Goal: Obtain resource: Download file/media

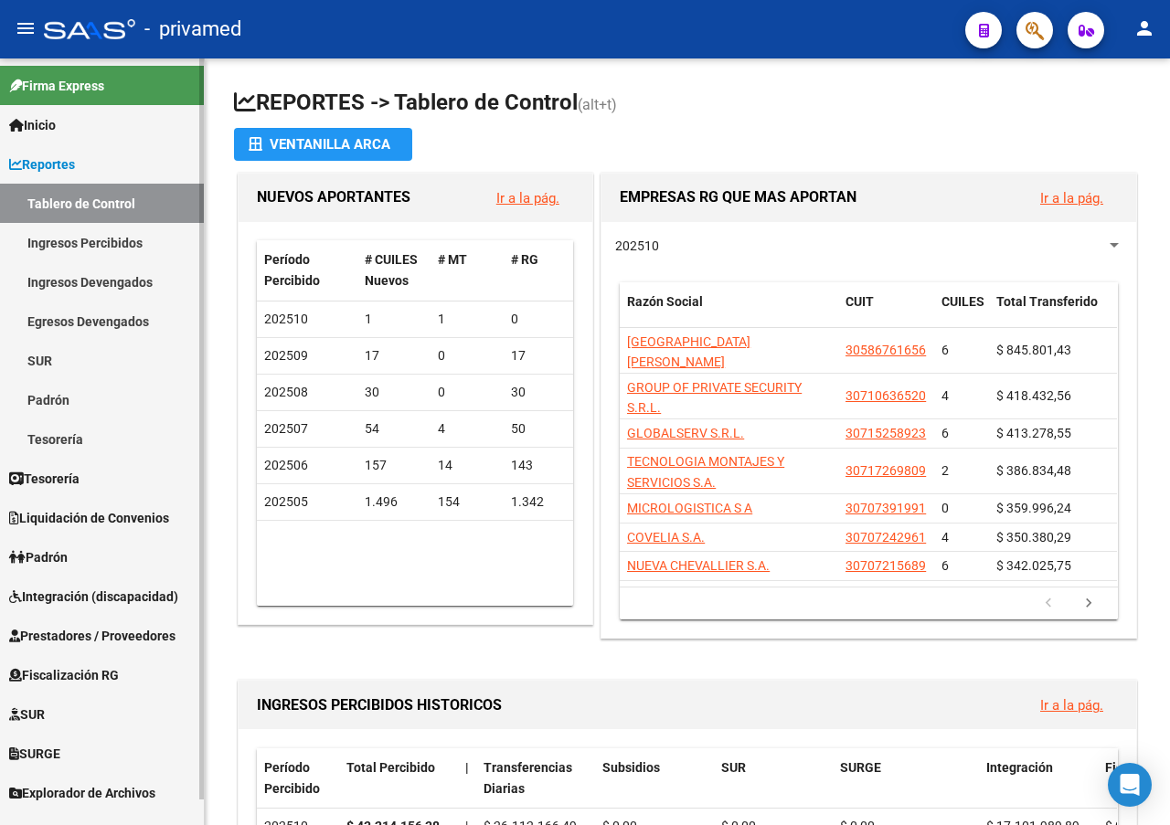
scroll to position [27, 0]
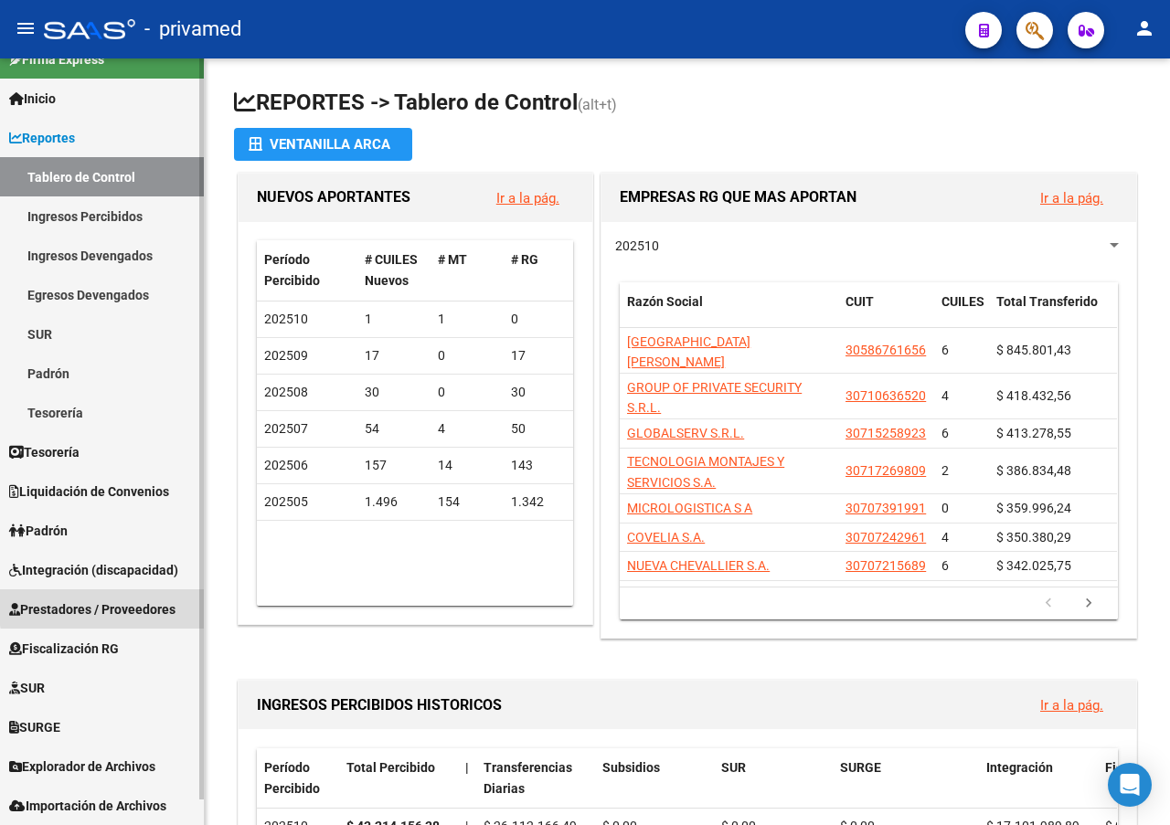
click at [166, 602] on span "Prestadores / Proveedores" at bounding box center [92, 610] width 166 height 20
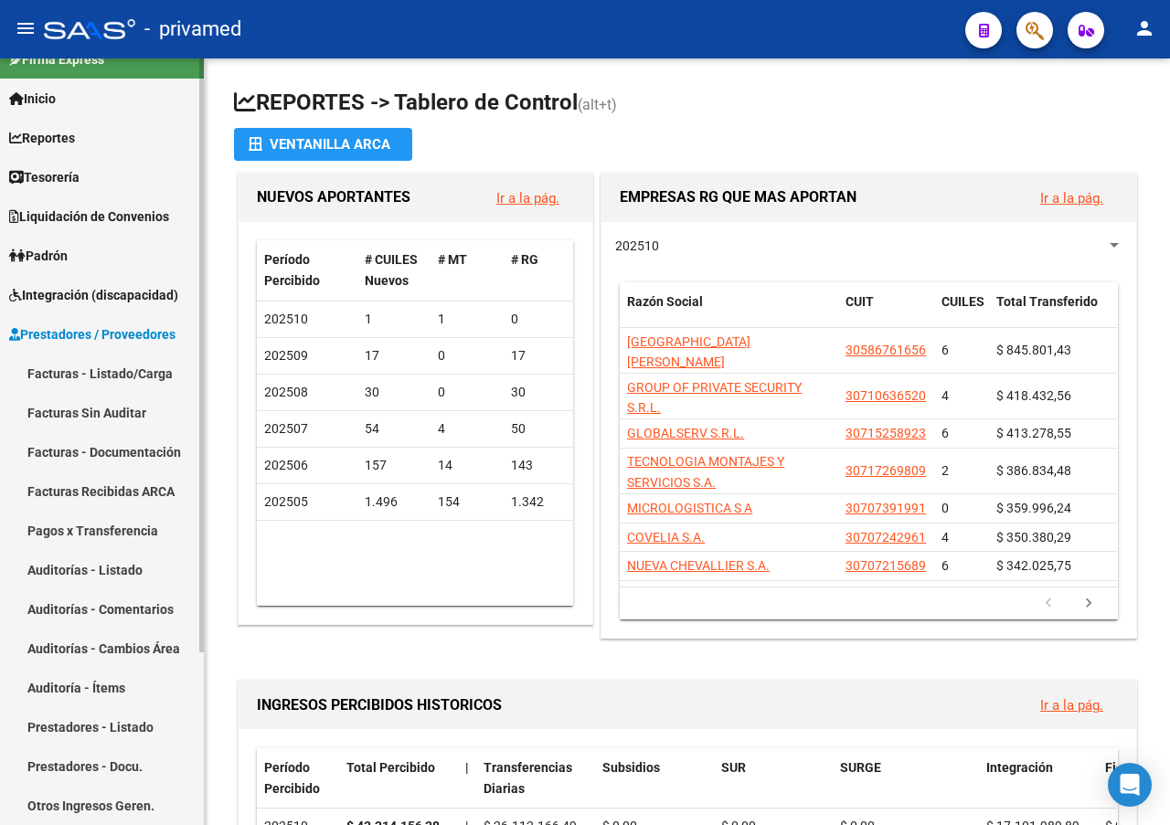
click at [139, 371] on link "Facturas - Listado/Carga" at bounding box center [102, 373] width 204 height 39
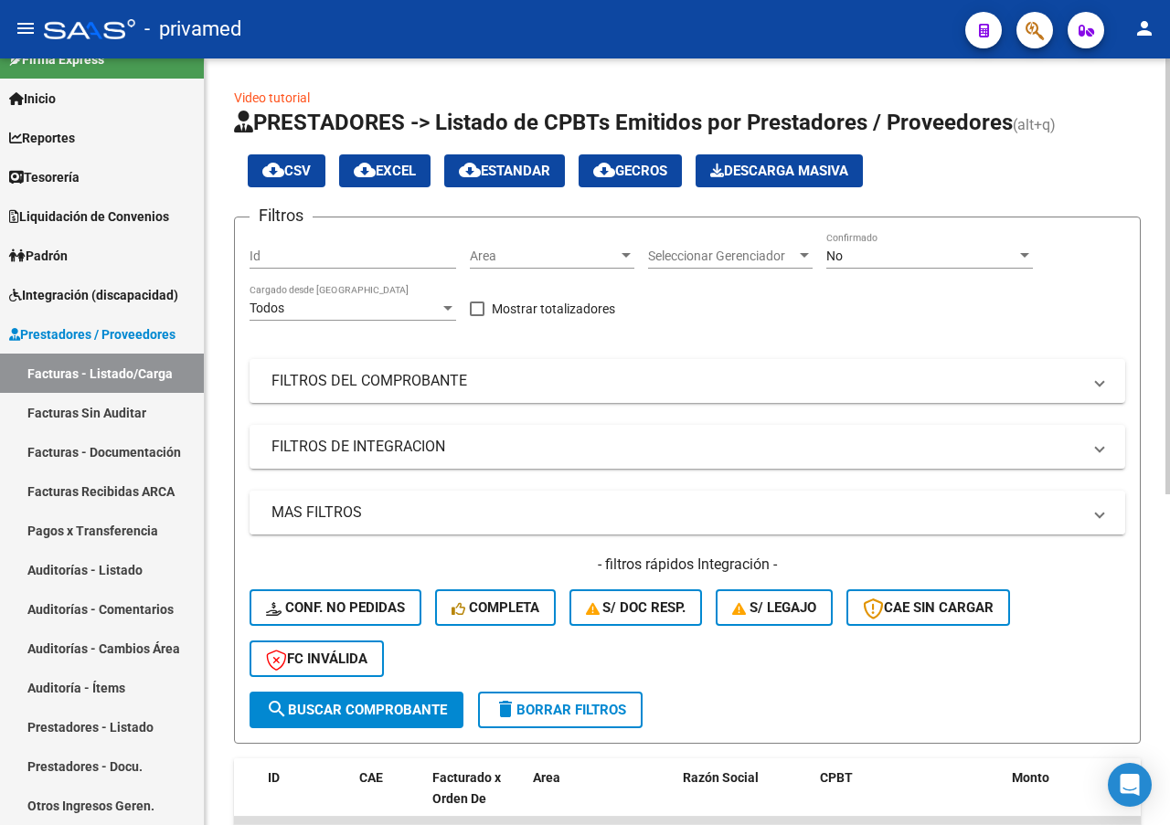
click at [364, 508] on mat-panel-title "MAS FILTROS" at bounding box center [676, 513] width 810 height 20
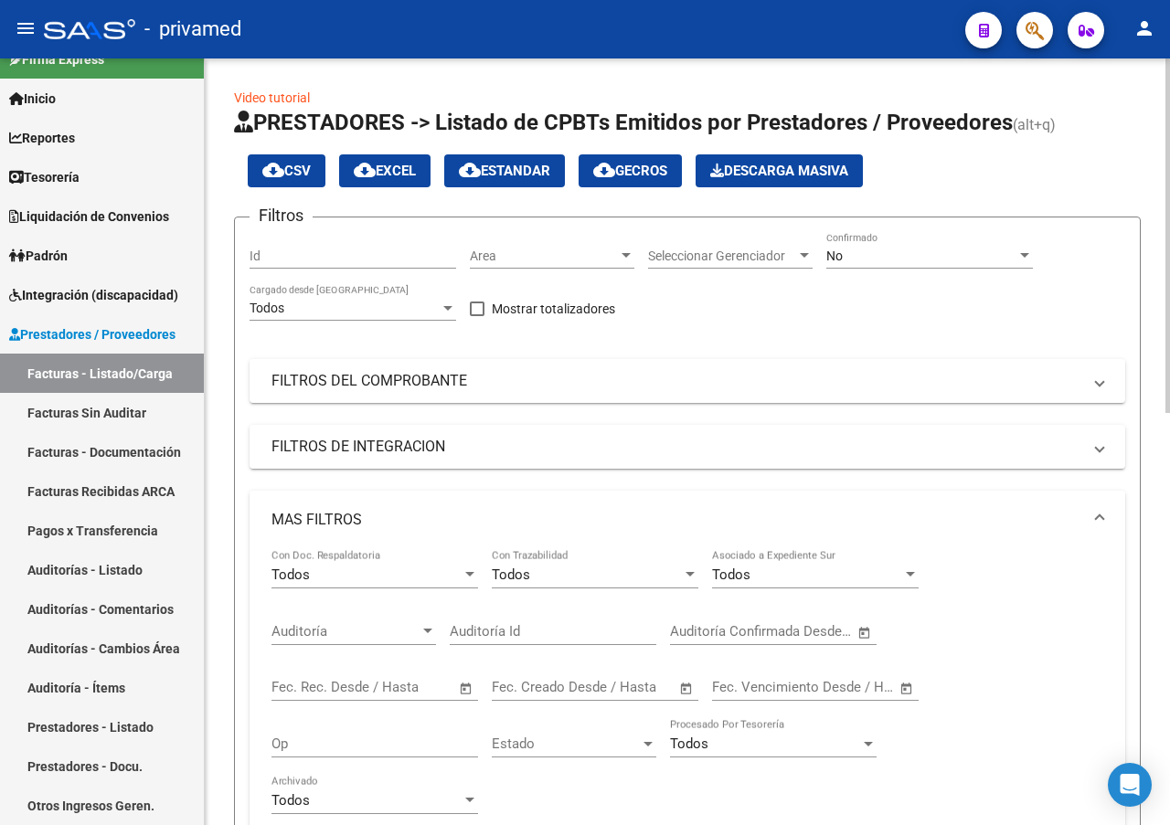
scroll to position [183, 0]
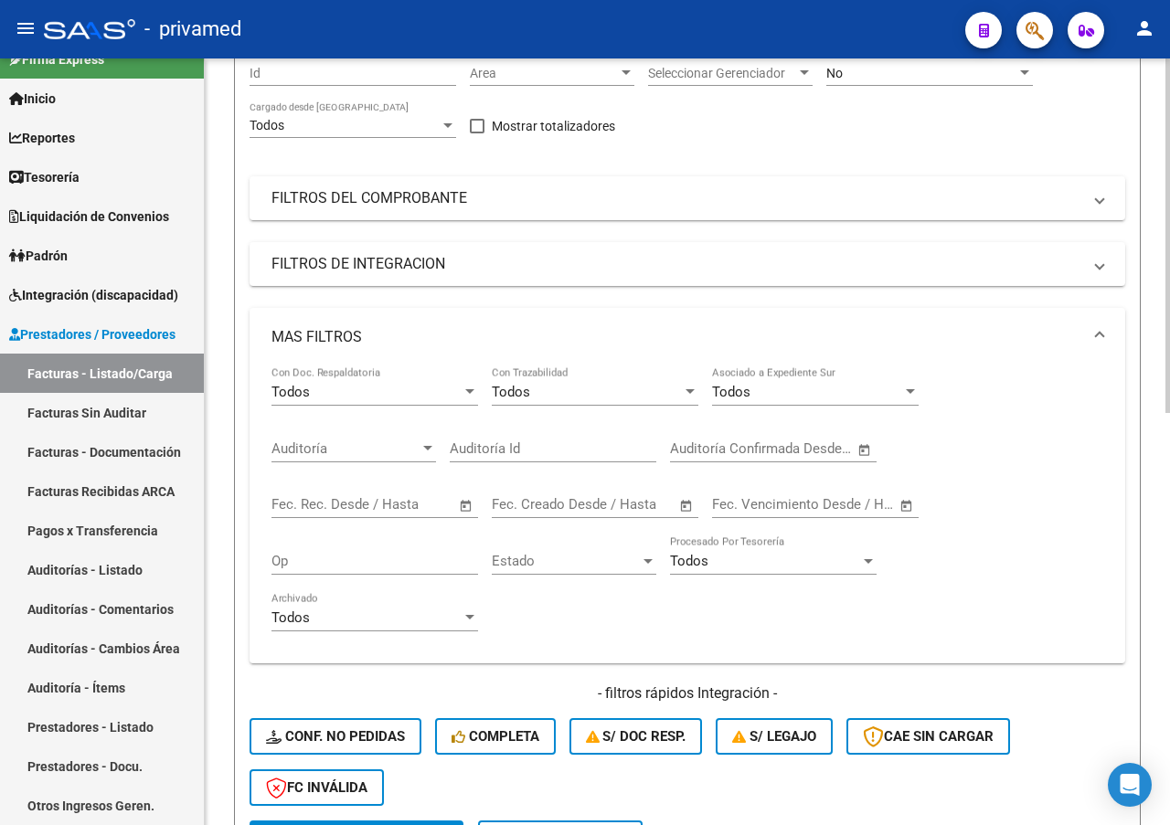
click at [328, 502] on input "text" at bounding box center [308, 504] width 74 height 16
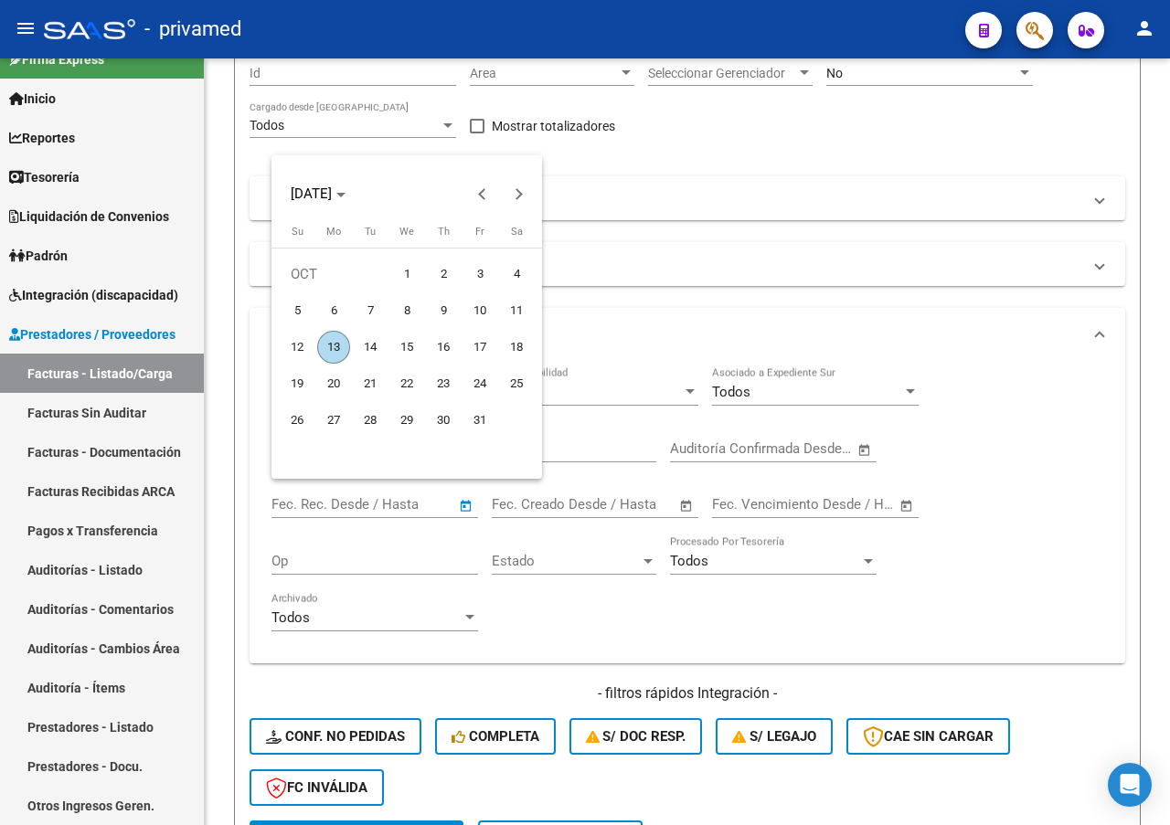
click at [407, 272] on span "1" at bounding box center [406, 274] width 33 height 33
type input "[DATE]"
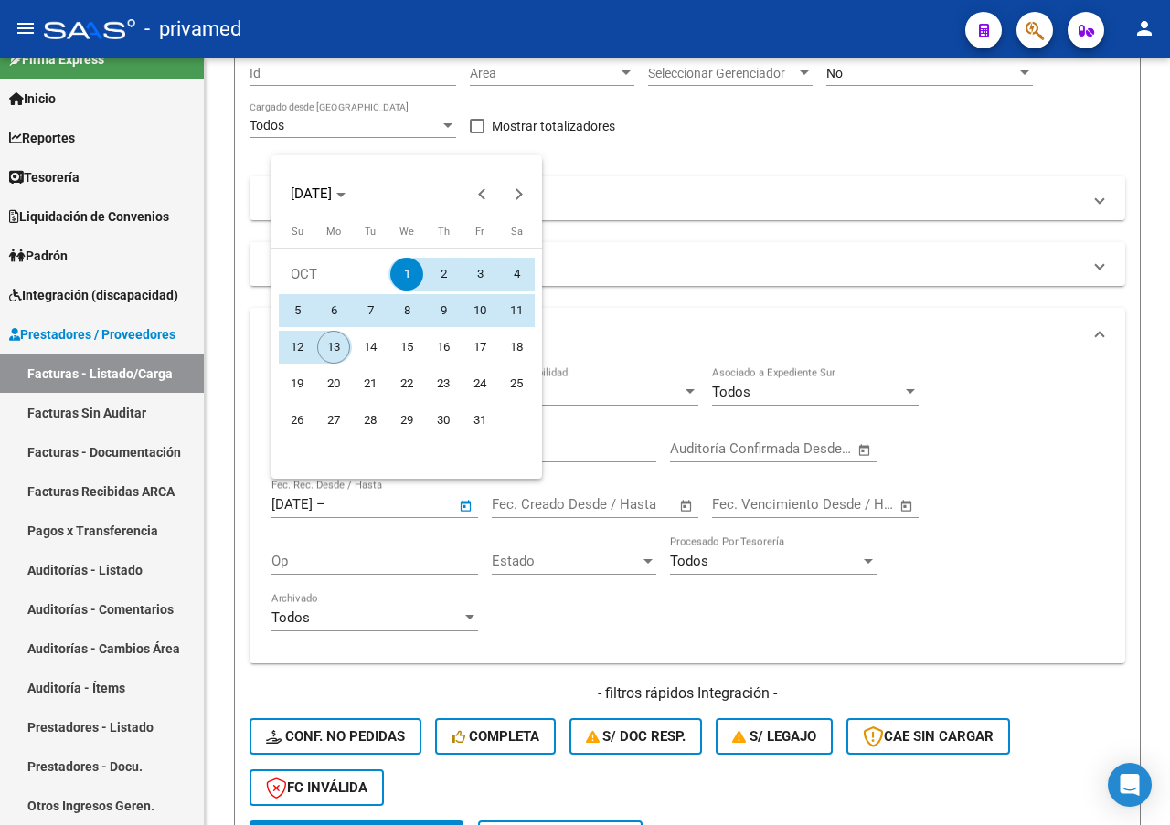
click at [342, 346] on span "13" at bounding box center [333, 347] width 33 height 33
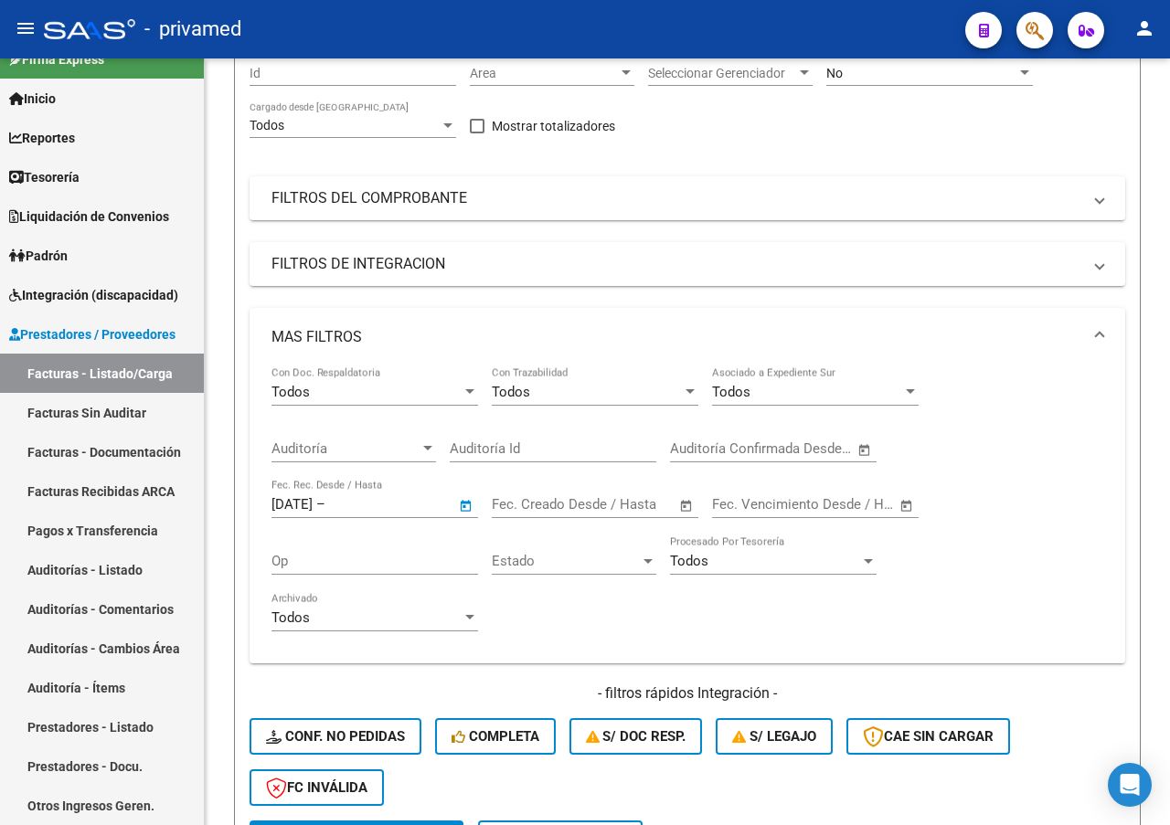
type input "[DATE]"
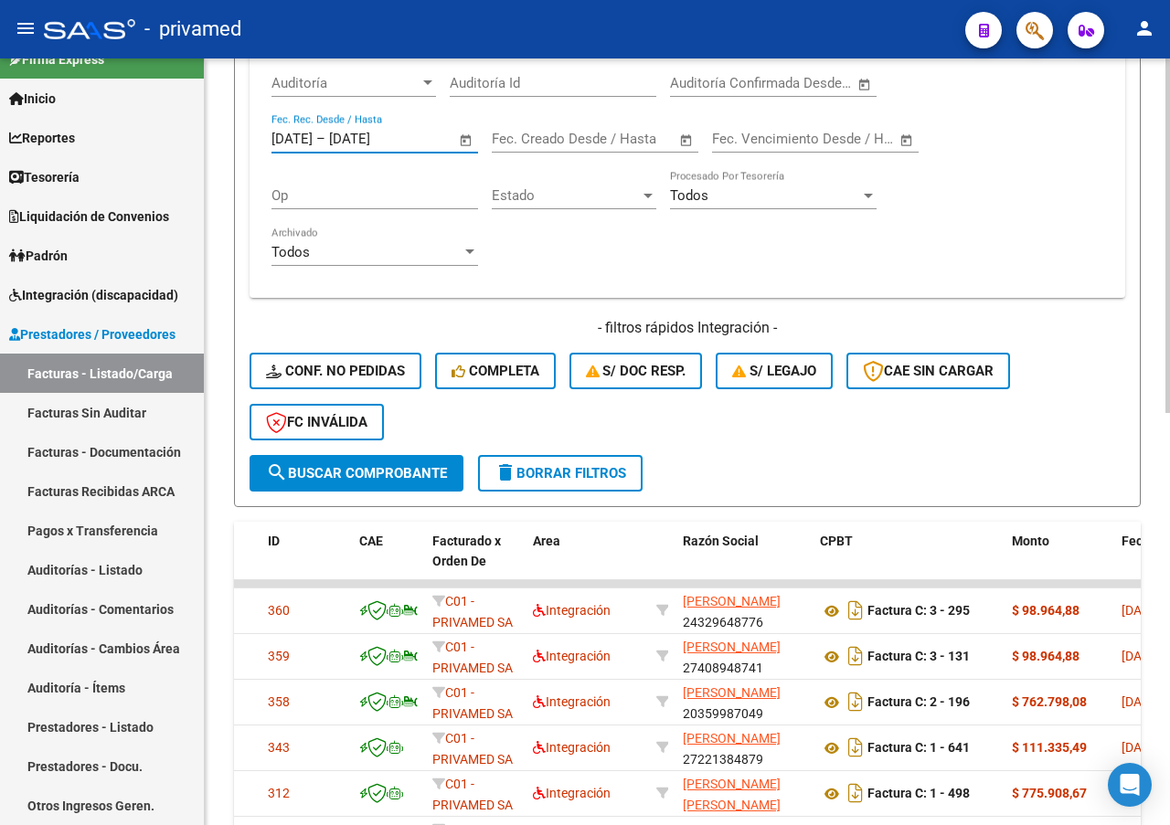
scroll to position [91, 0]
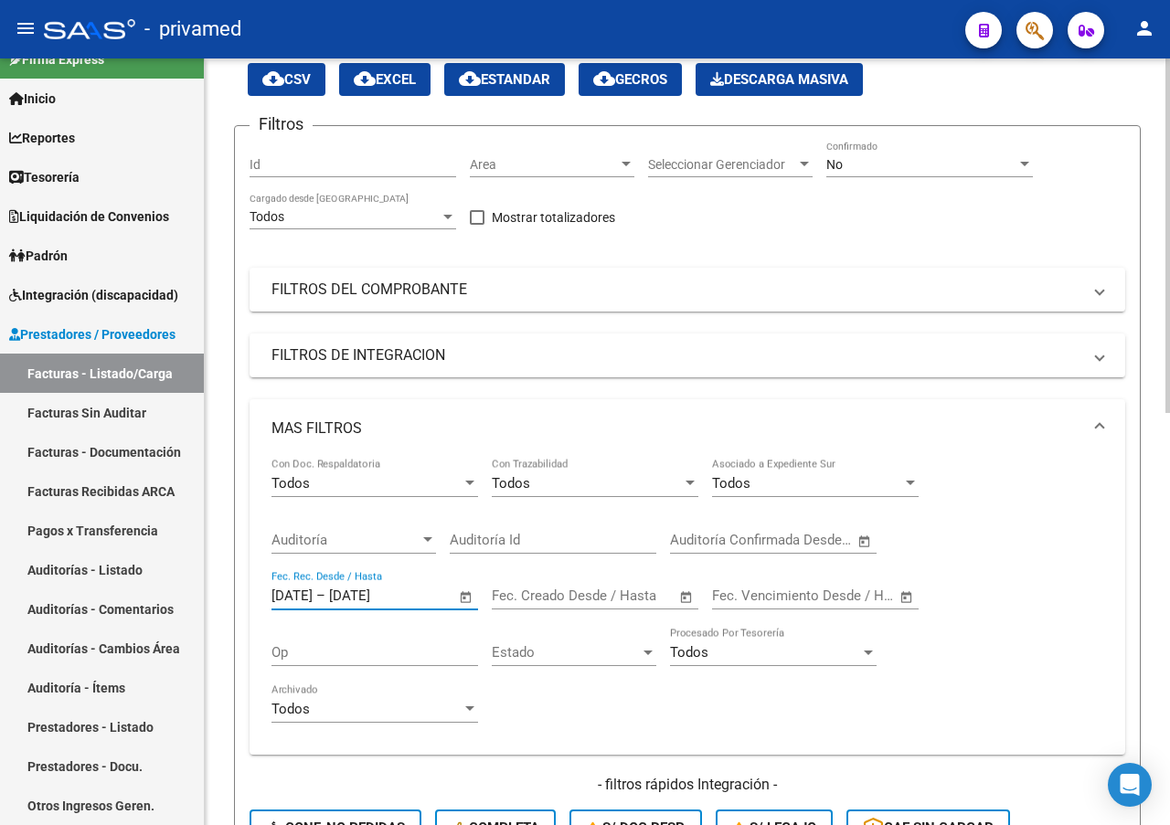
click at [974, 162] on div "No" at bounding box center [921, 165] width 190 height 16
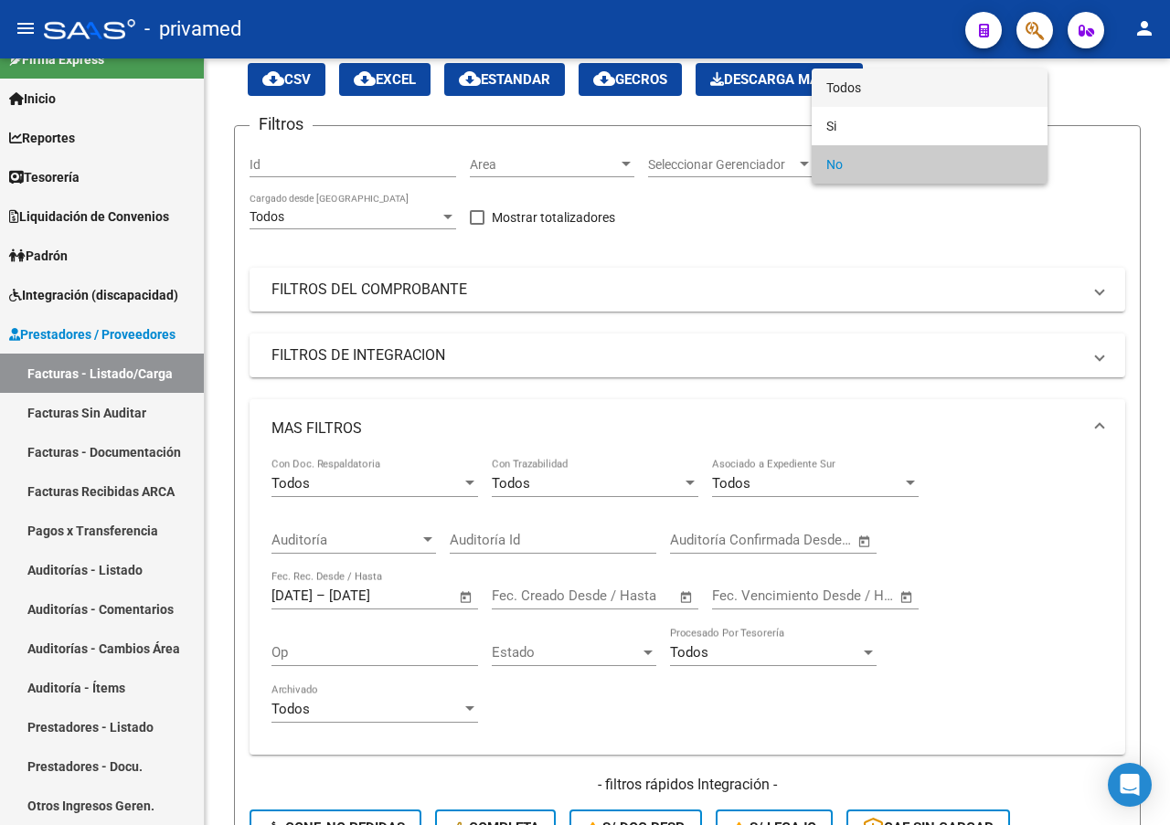
click at [840, 85] on span "Todos" at bounding box center [929, 88] width 207 height 38
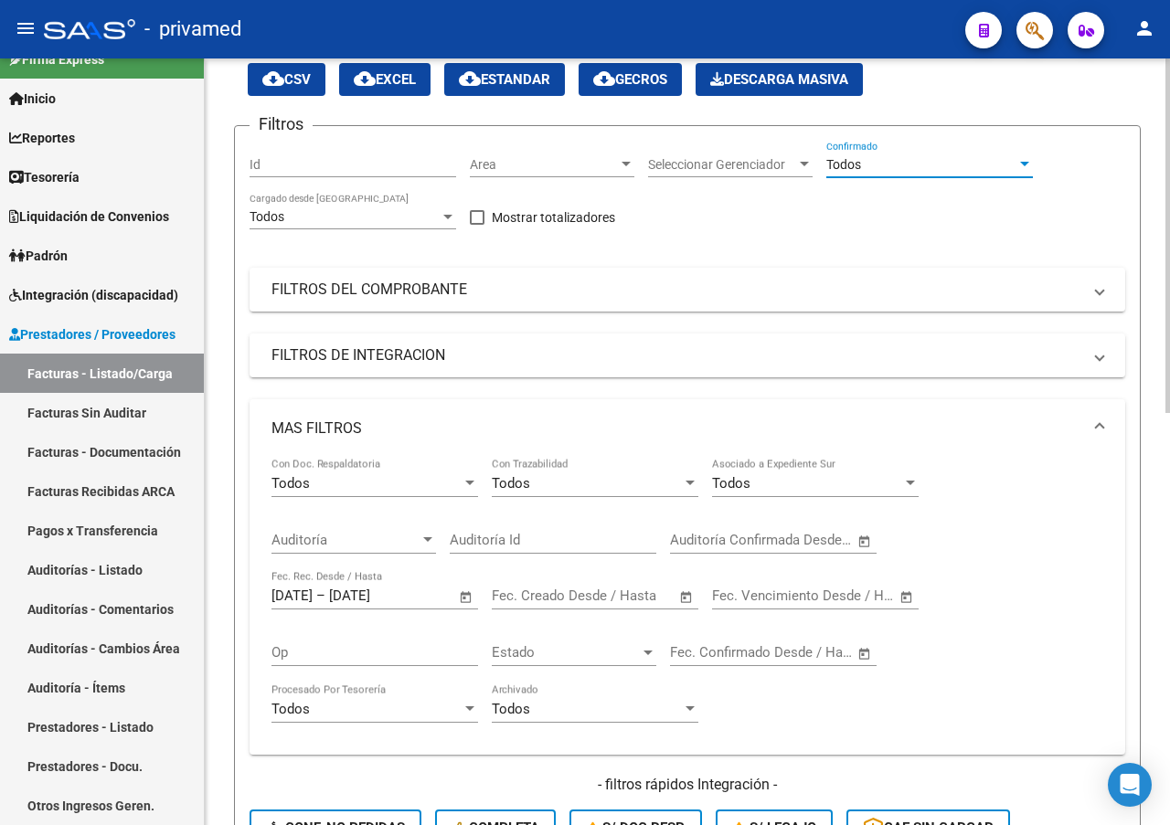
scroll to position [548, 0]
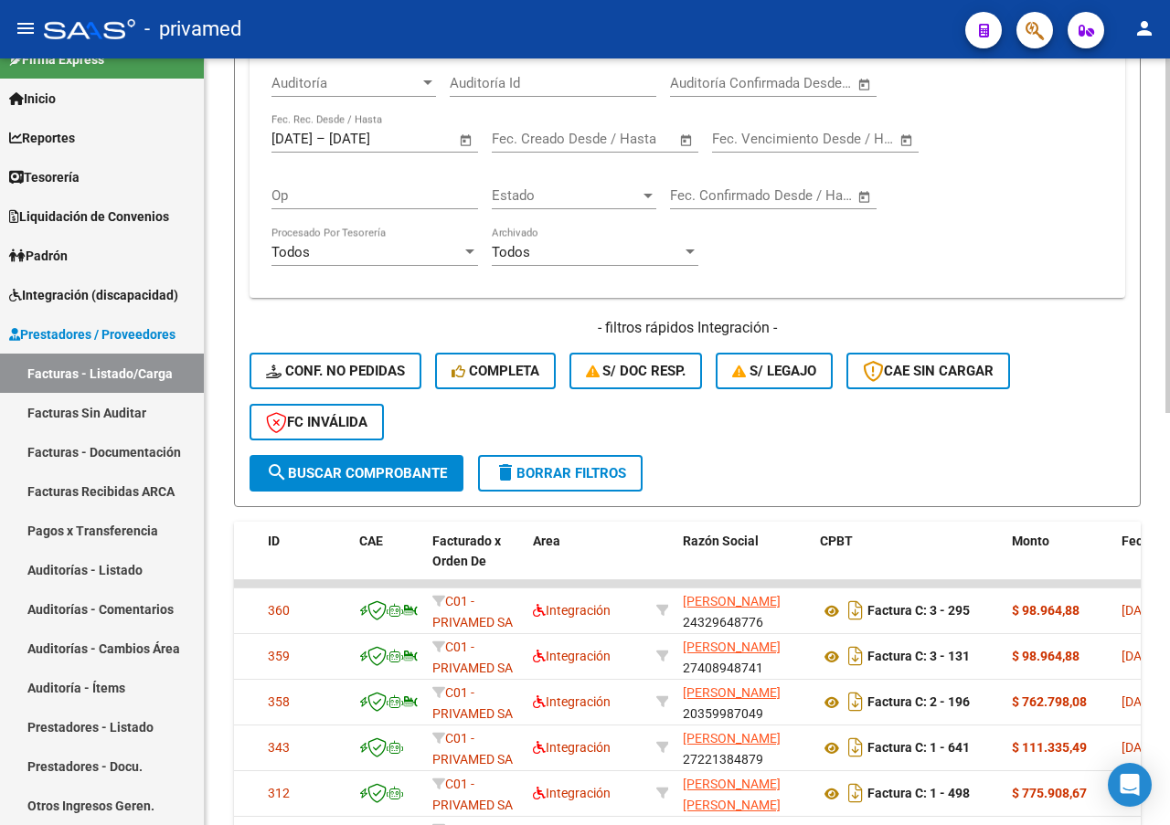
click at [380, 473] on span "search Buscar Comprobante" at bounding box center [356, 473] width 181 height 16
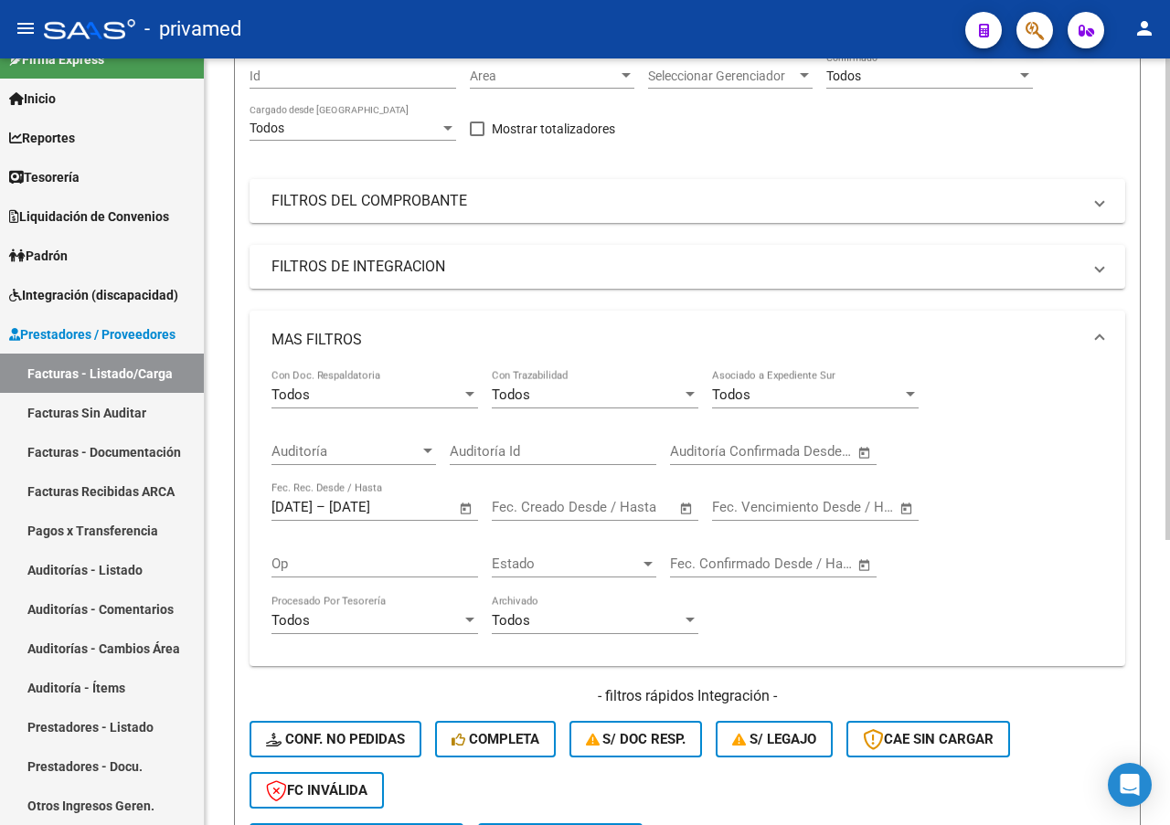
scroll to position [0, 0]
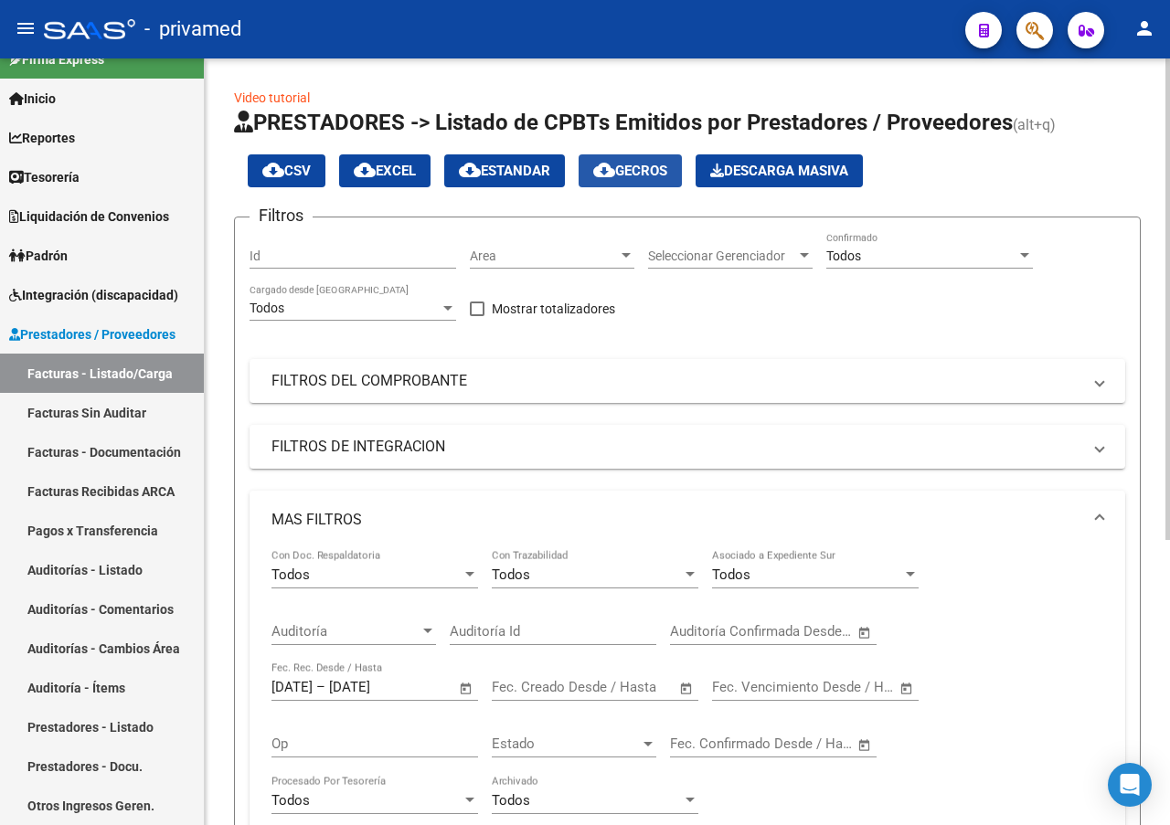
click at [614, 162] on mat-icon "cloud_download" at bounding box center [604, 170] width 22 height 22
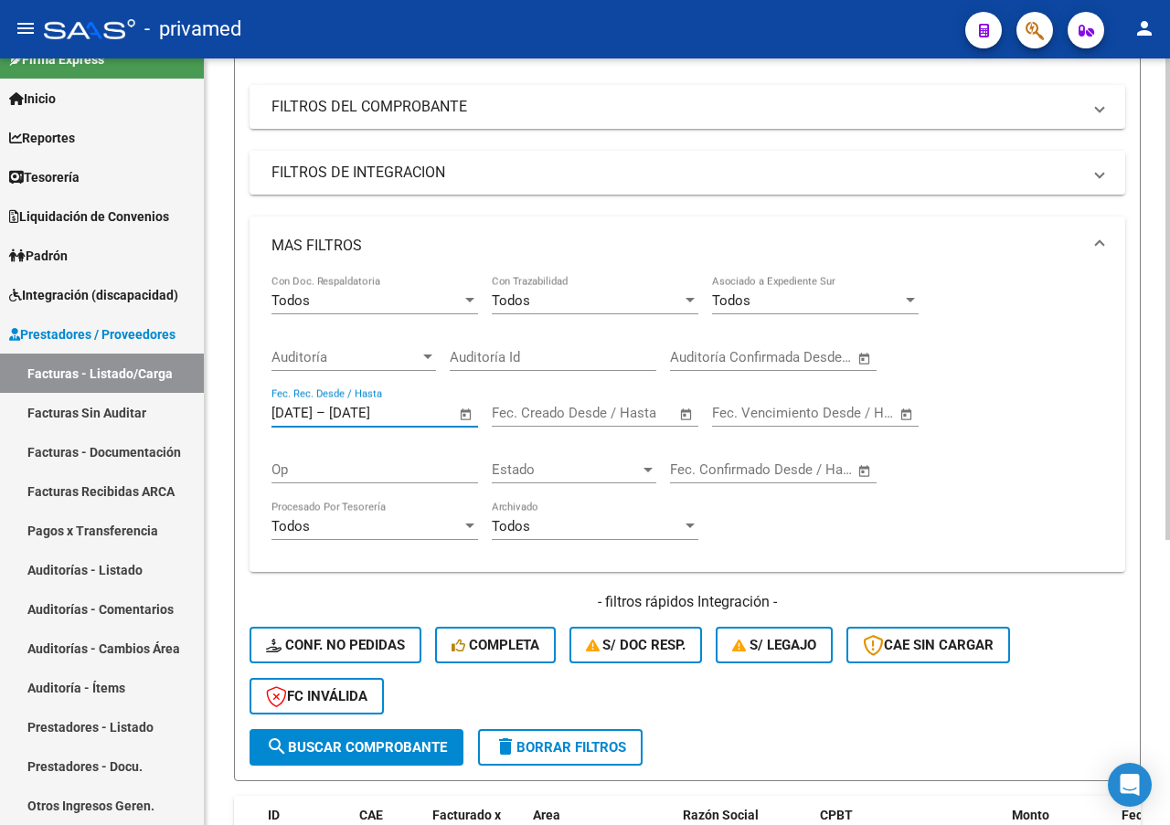
drag, startPoint x: 438, startPoint y: 412, endPoint x: 251, endPoint y: 422, distance: 186.7
click at [251, 422] on div "Todos Con Doc. Respaldatoria Todos Con Trazabilidad Todos Asociado a Expediente…" at bounding box center [687, 423] width 876 height 297
type input "[DATE]"
click at [400, 409] on input "3009202" at bounding box center [373, 413] width 89 height 16
type input "30/09/0202"
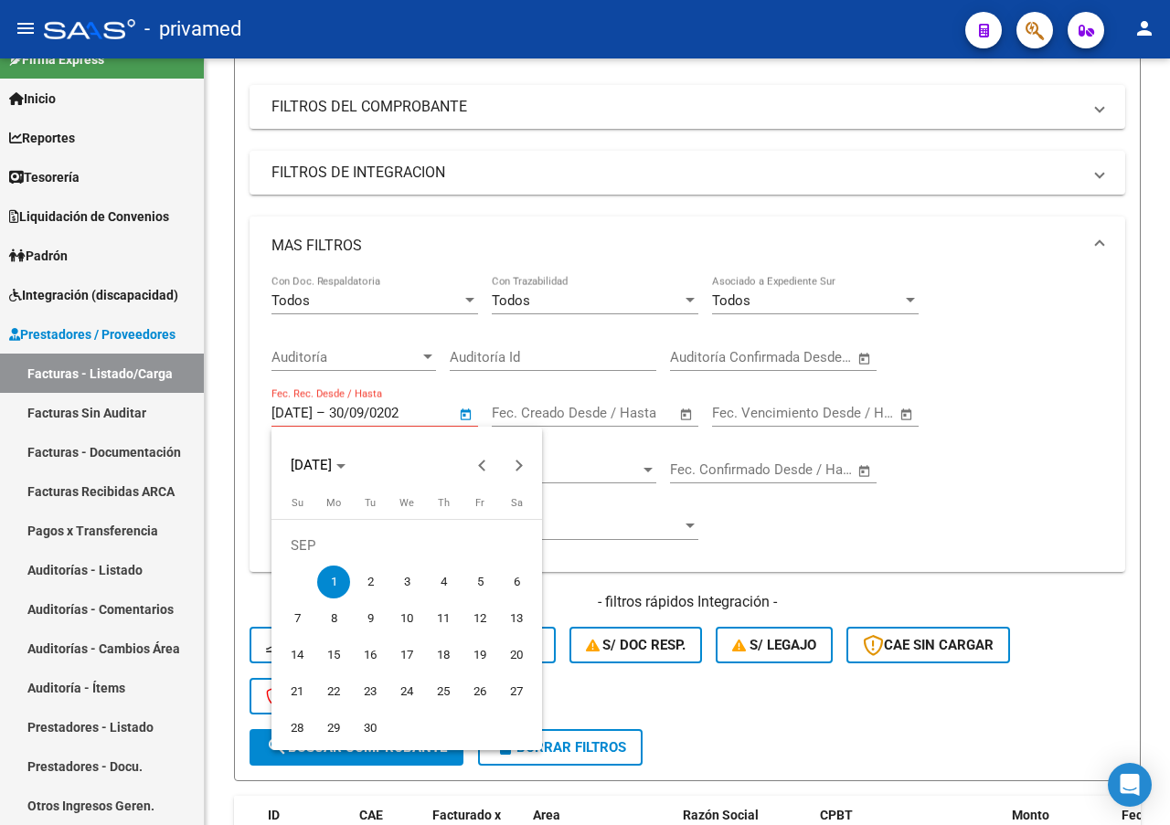
click at [368, 716] on span "30" at bounding box center [370, 728] width 33 height 33
type input "[DATE]"
click at [340, 583] on span "1" at bounding box center [333, 582] width 33 height 33
type input "[DATE]"
click at [380, 414] on div at bounding box center [585, 412] width 1170 height 825
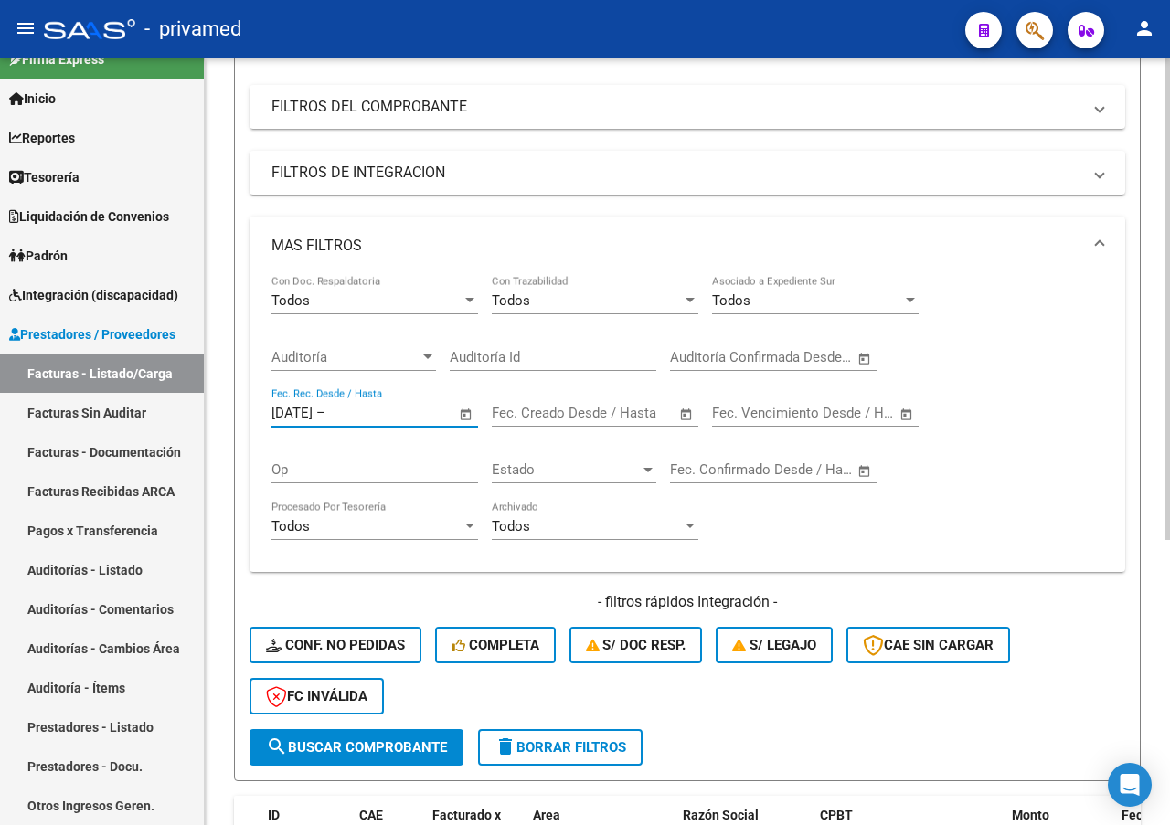
click at [375, 417] on input "text" at bounding box center [373, 413] width 89 height 16
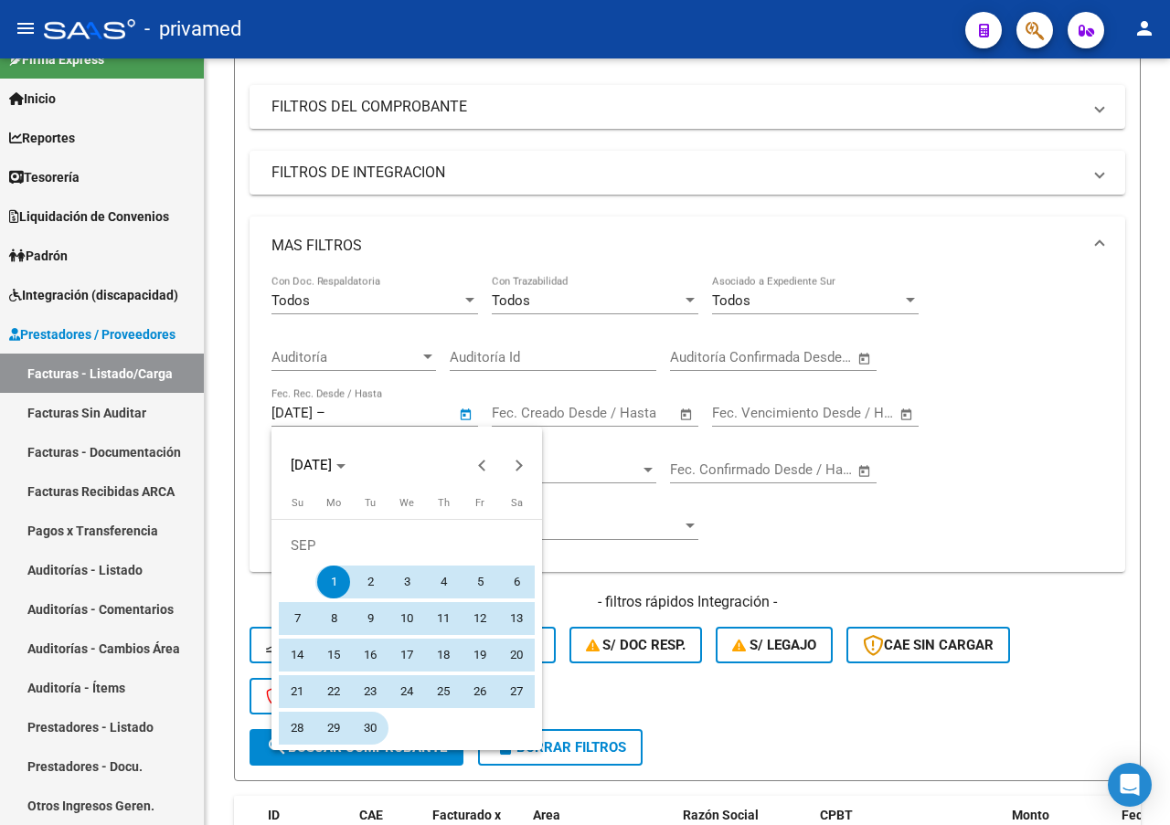
click at [371, 723] on span "30" at bounding box center [370, 728] width 33 height 33
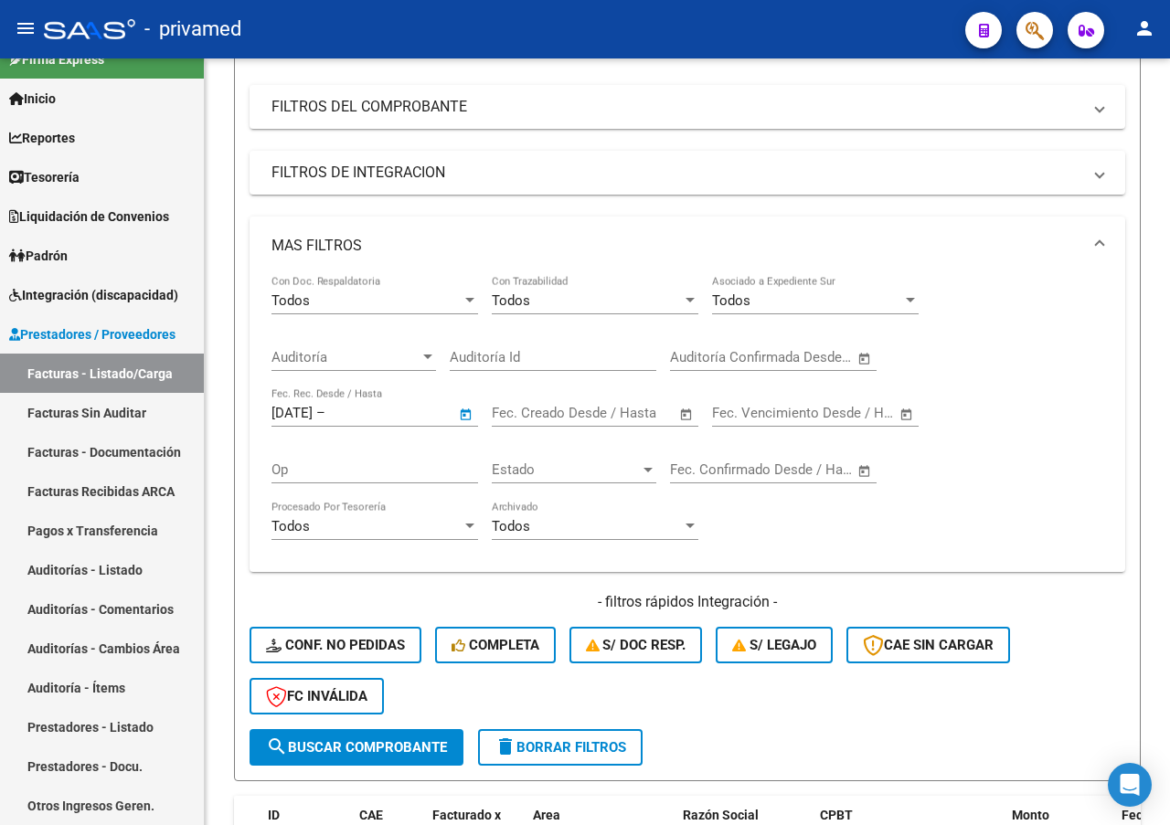
type input "[DATE]"
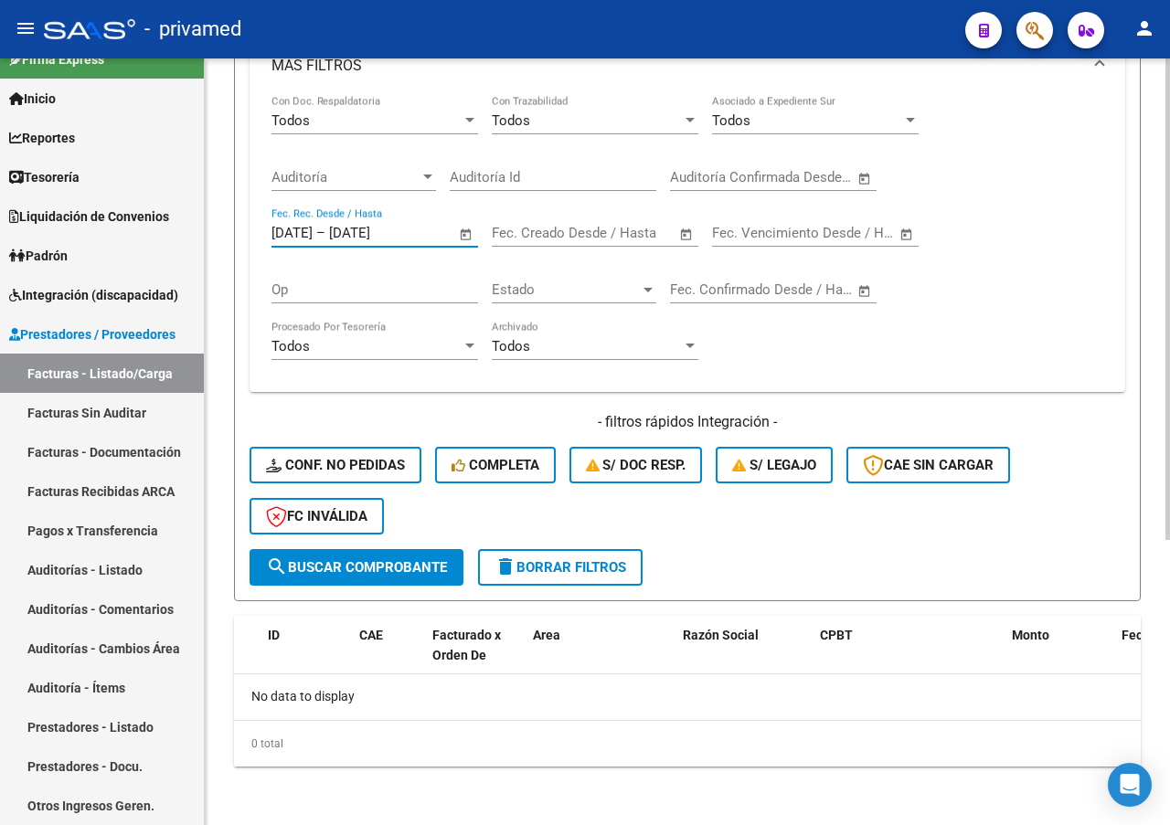
click at [382, 583] on button "search Buscar Comprobante" at bounding box center [356, 567] width 214 height 37
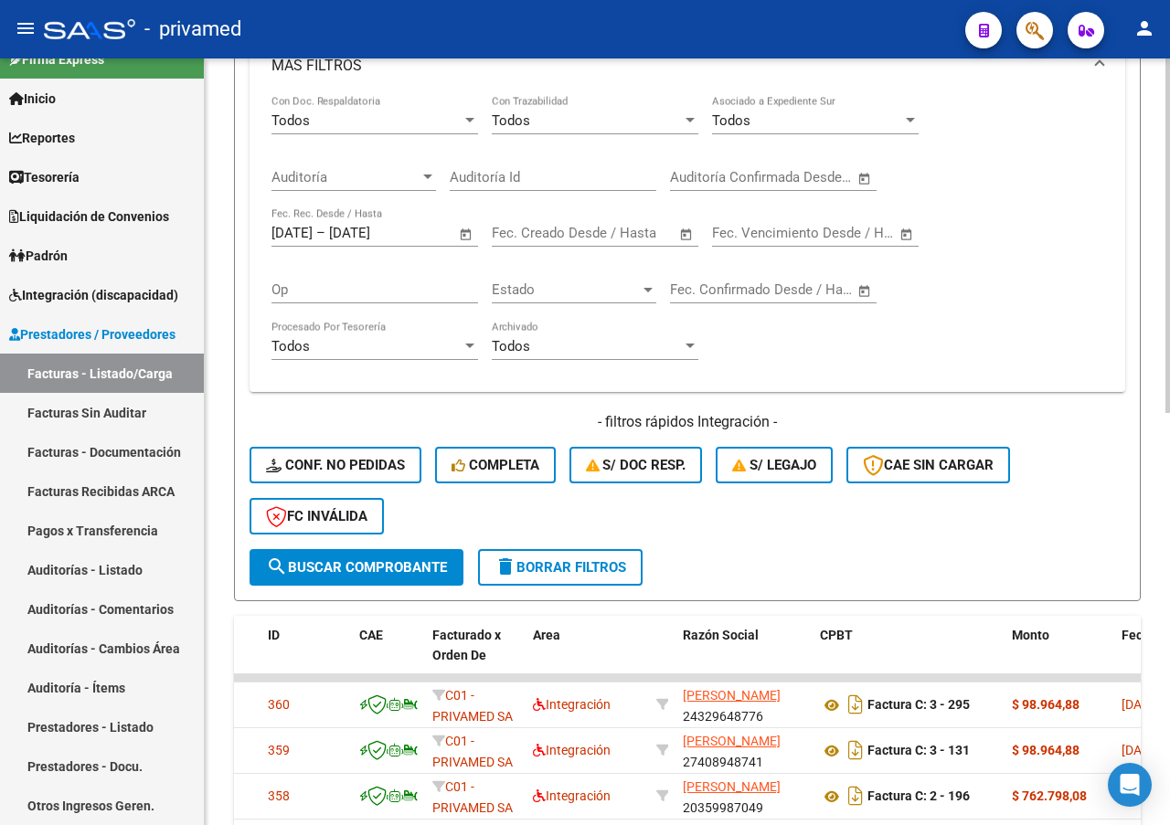
scroll to position [89, 0]
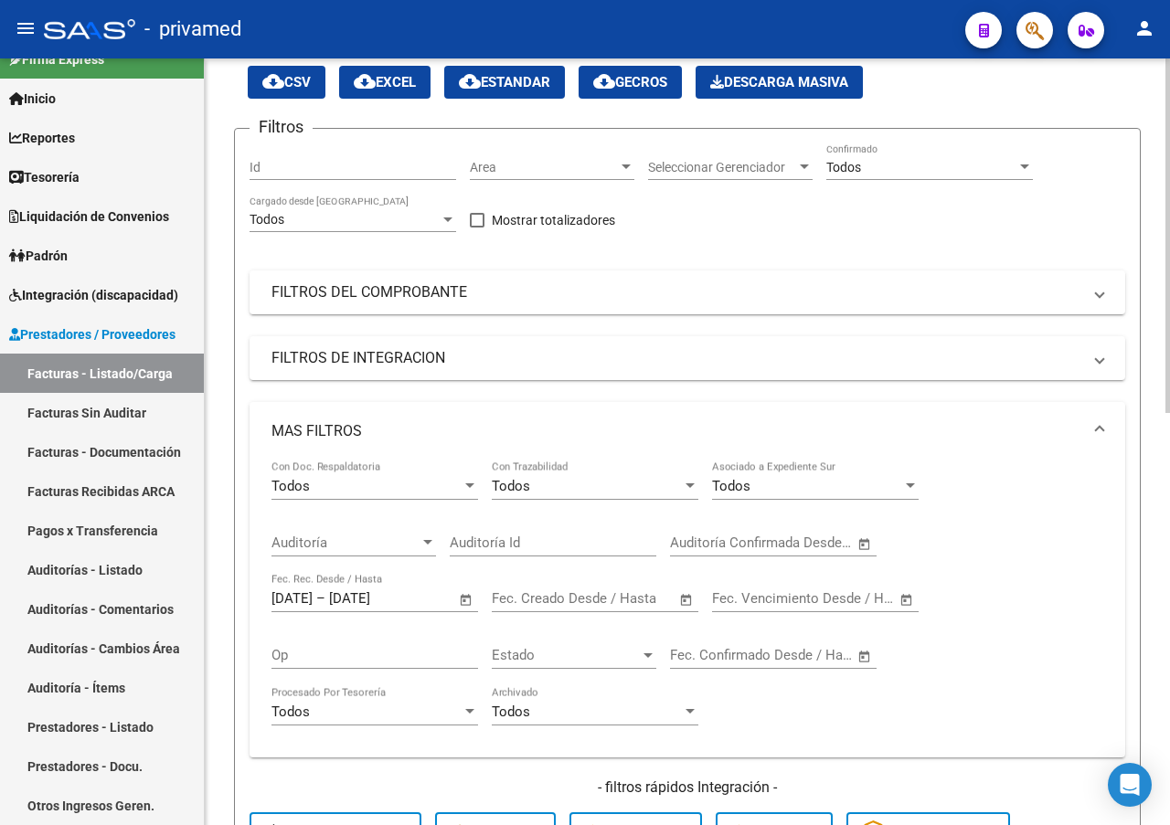
click at [635, 94] on button "cloud_download Gecros" at bounding box center [629, 82] width 103 height 33
